Goal: Information Seeking & Learning: Check status

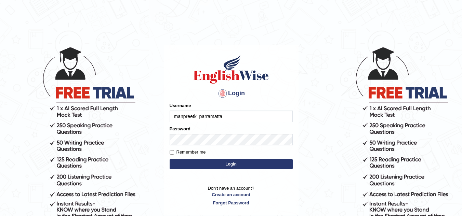
type input "manpreetk_parramatta"
click at [195, 164] on button "Login" at bounding box center [231, 164] width 123 height 10
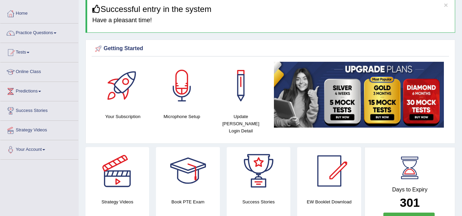
scroll to position [29, 0]
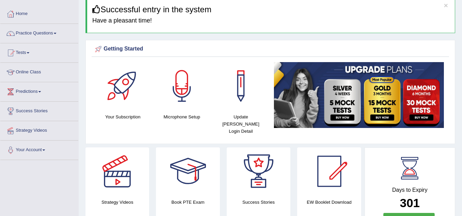
click at [23, 54] on link "Tests" at bounding box center [39, 51] width 78 height 17
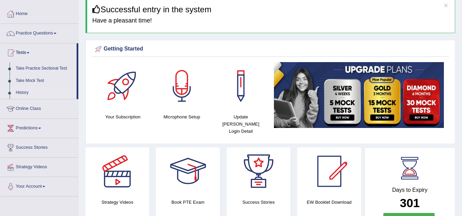
click at [17, 92] on link "History" at bounding box center [45, 93] width 64 height 12
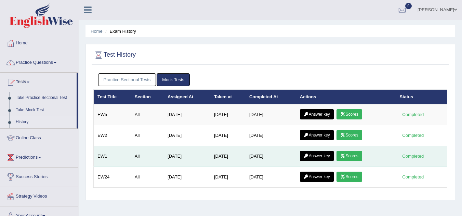
click at [353, 157] on link "Scores" at bounding box center [348, 156] width 25 height 10
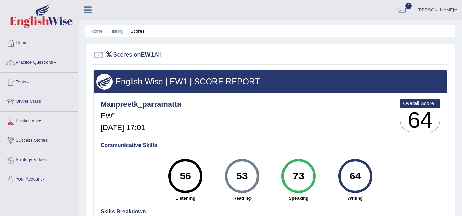
click at [114, 31] on link "History" at bounding box center [117, 31] width 14 height 5
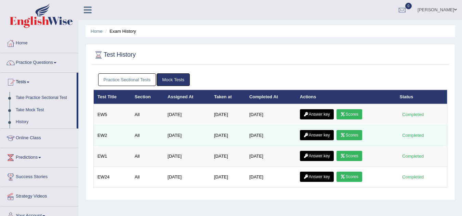
click at [344, 133] on icon at bounding box center [342, 135] width 5 height 4
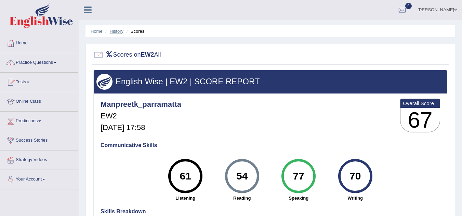
click at [116, 33] on link "History" at bounding box center [117, 31] width 14 height 5
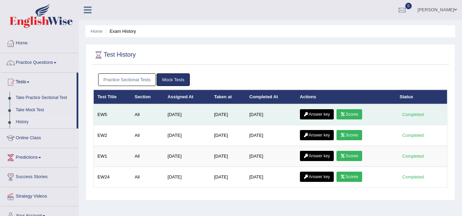
click at [350, 112] on link "Scores" at bounding box center [348, 114] width 25 height 10
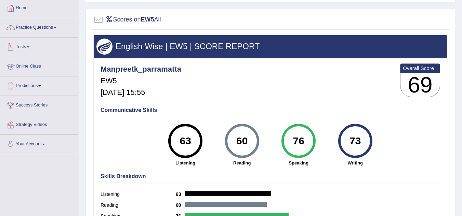
scroll to position [27, 0]
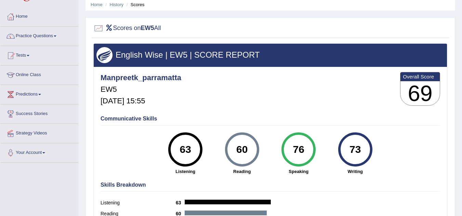
click at [38, 39] on link "Practice Questions" at bounding box center [39, 35] width 78 height 17
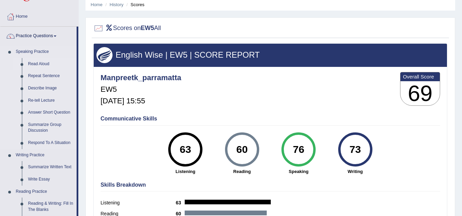
click at [34, 61] on link "Read Aloud" at bounding box center [51, 64] width 52 height 12
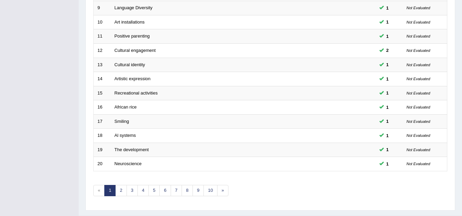
scroll to position [236, 0]
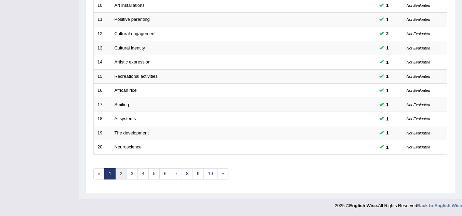
click at [120, 177] on link "2" at bounding box center [120, 174] width 11 height 11
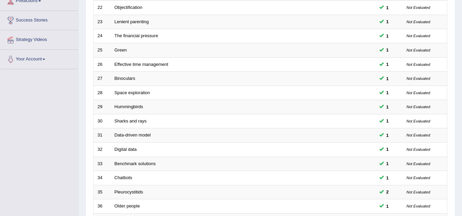
scroll to position [236, 0]
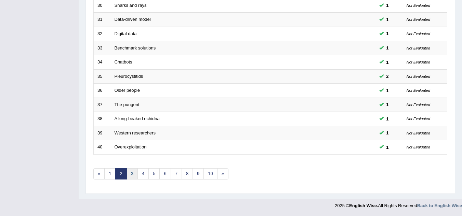
click at [129, 177] on link "3" at bounding box center [132, 174] width 11 height 11
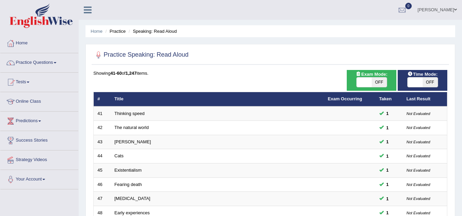
click at [48, 61] on link "Practice Questions" at bounding box center [39, 61] width 78 height 17
